Goal: Find specific page/section: Find specific page/section

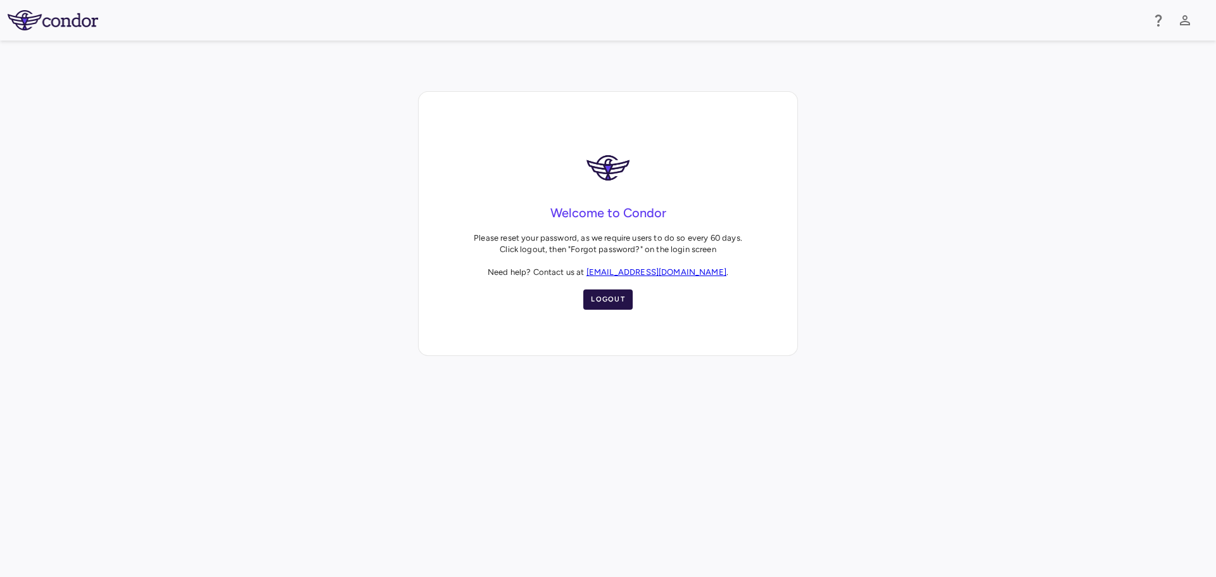
click at [603, 297] on button "Logout" at bounding box center [607, 299] width 49 height 20
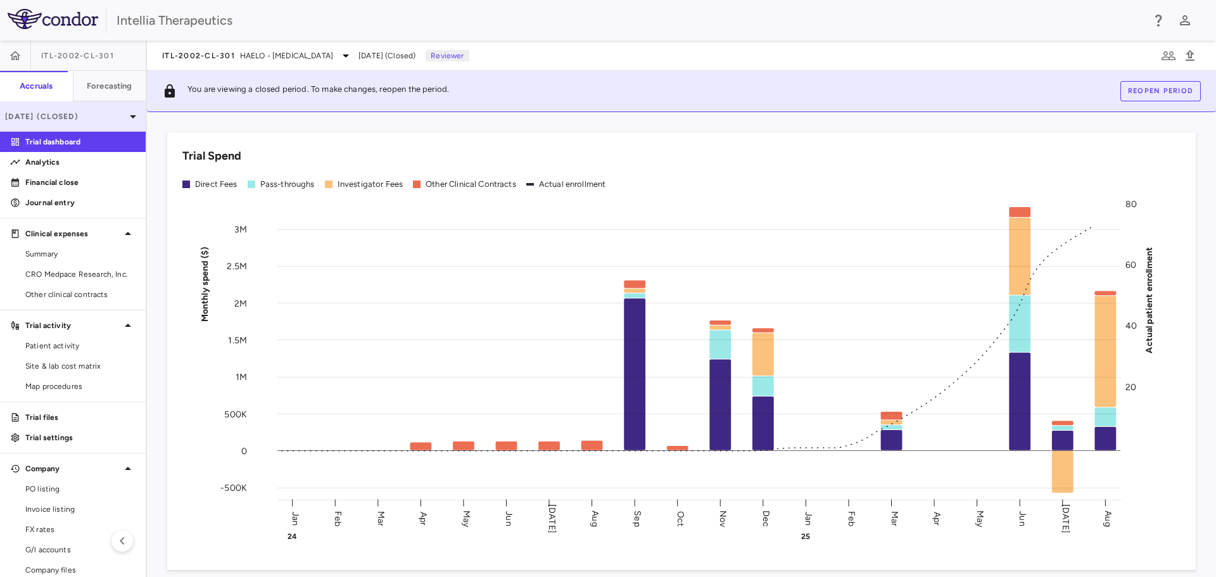
click at [108, 122] on div "[DATE] (Closed)" at bounding box center [73, 116] width 146 height 30
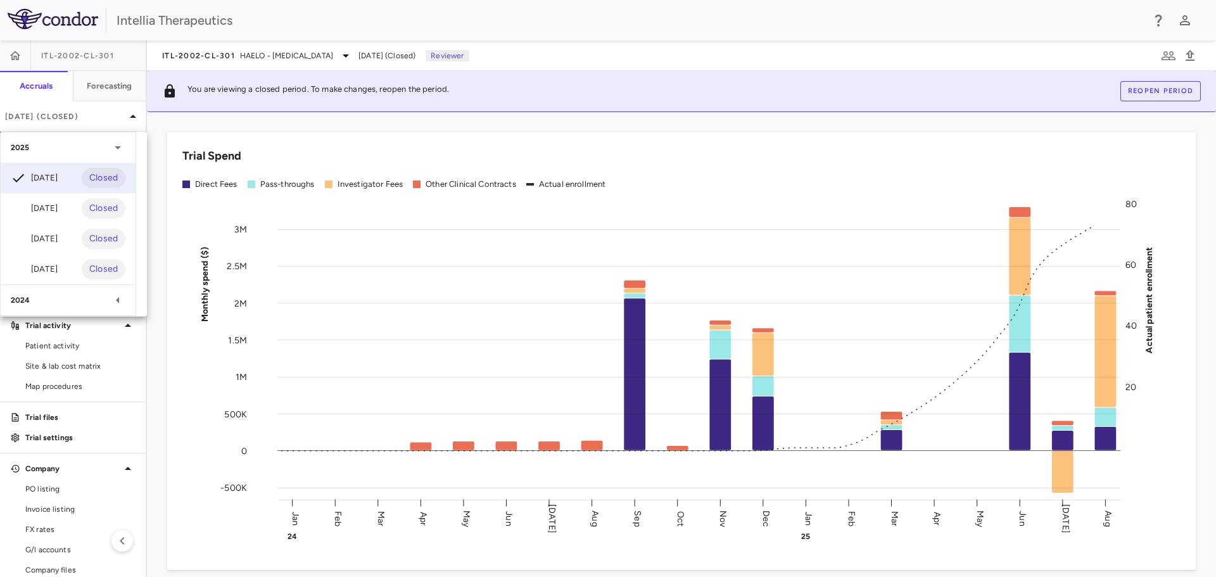
click at [676, 53] on div at bounding box center [608, 288] width 1216 height 577
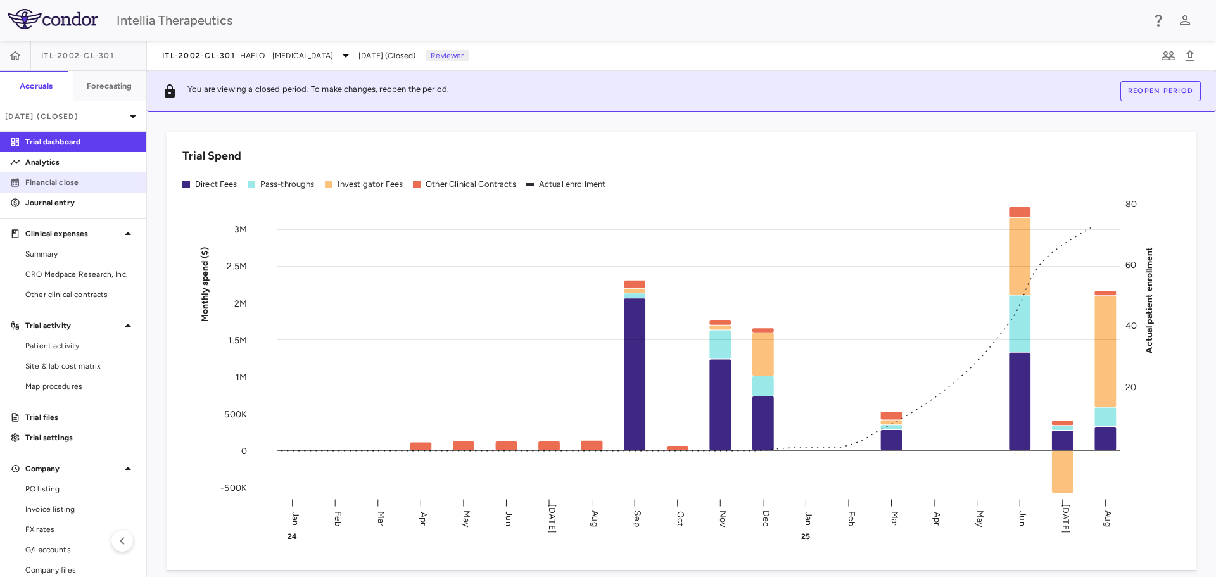
click at [40, 176] on link "Financial close" at bounding box center [73, 182] width 146 height 19
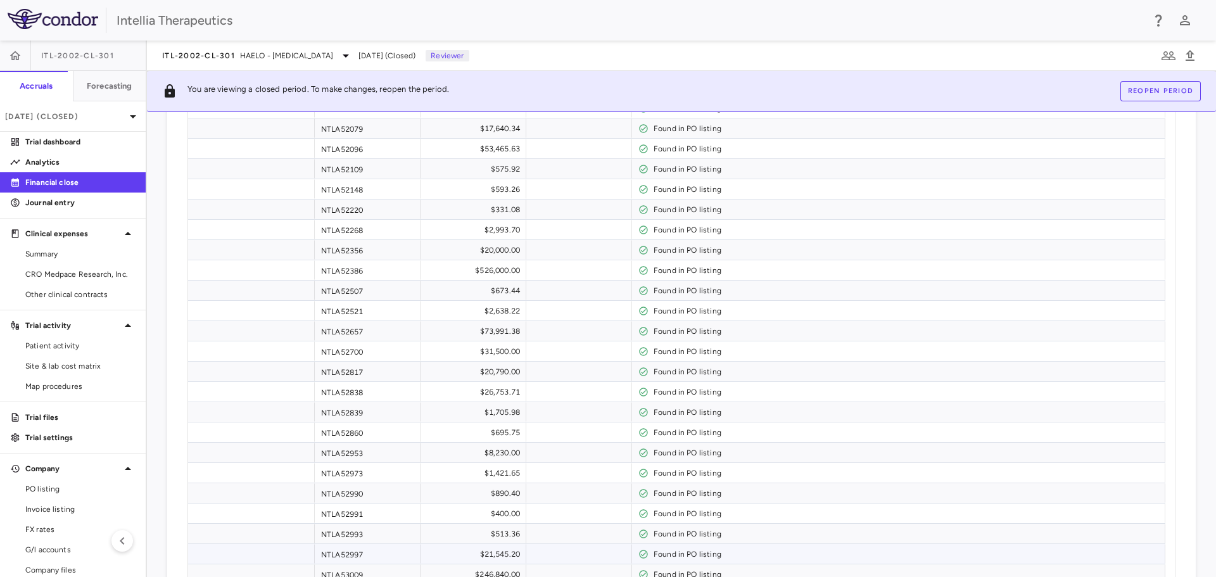
scroll to position [4052, 0]
